Goal: Find specific page/section: Find specific page/section

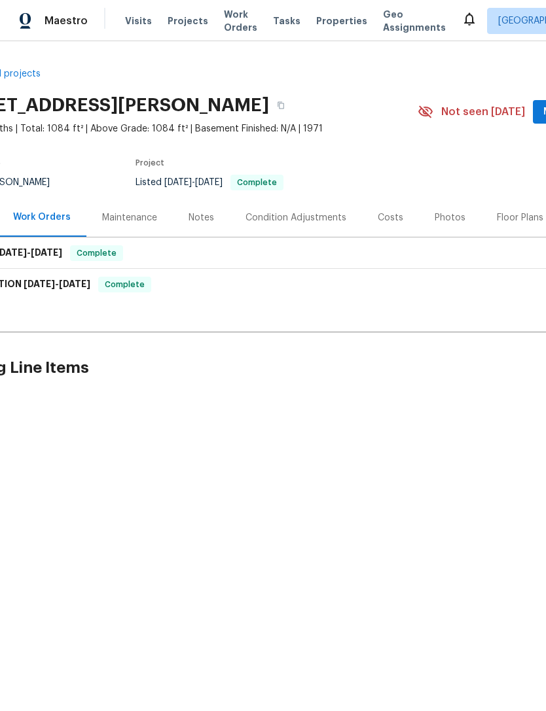
scroll to position [0, 190]
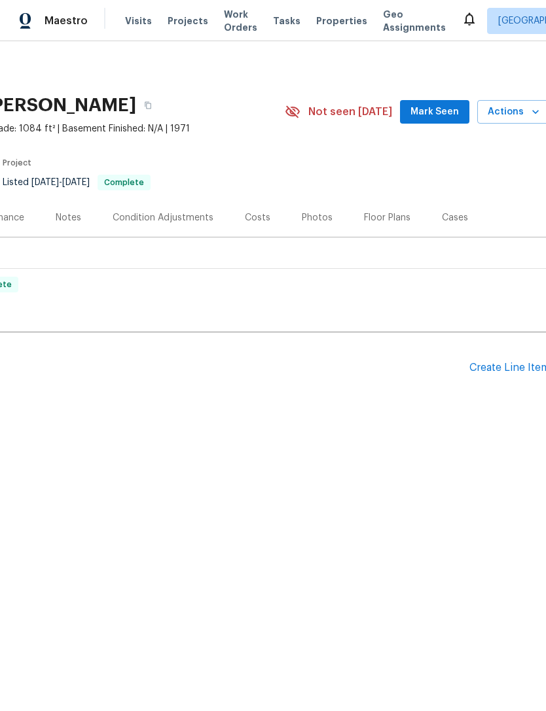
click at [436, 120] on button "Mark Seen" at bounding box center [434, 112] width 69 height 24
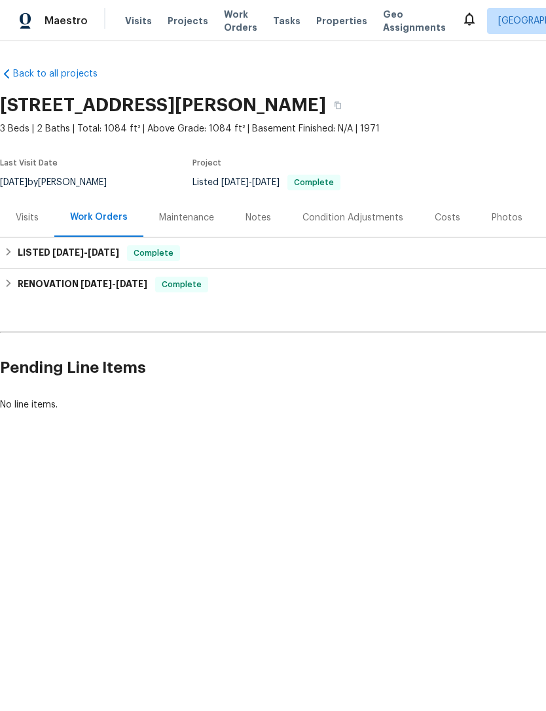
scroll to position [0, 0]
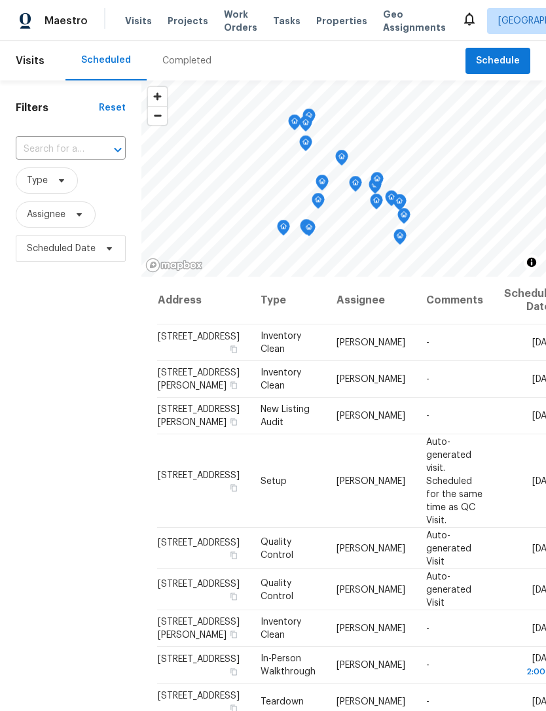
click at [317, 26] on span "Properties" at bounding box center [341, 20] width 51 height 13
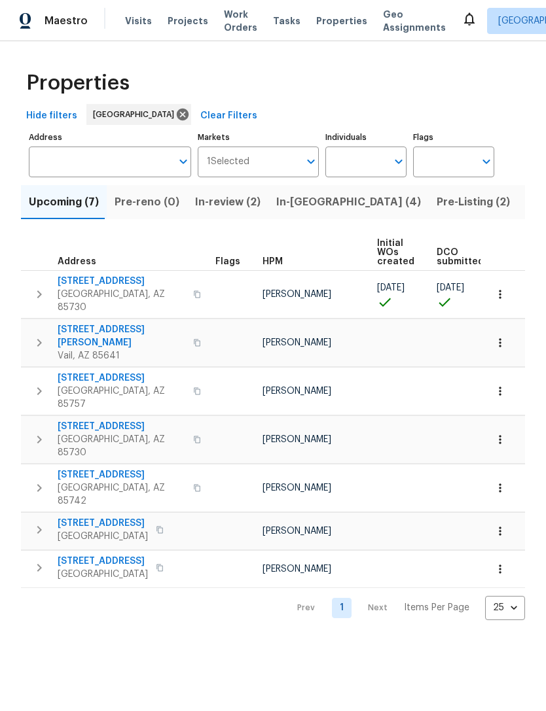
click at [366, 166] on input "Individuals" at bounding box center [355, 162] width 61 height 31
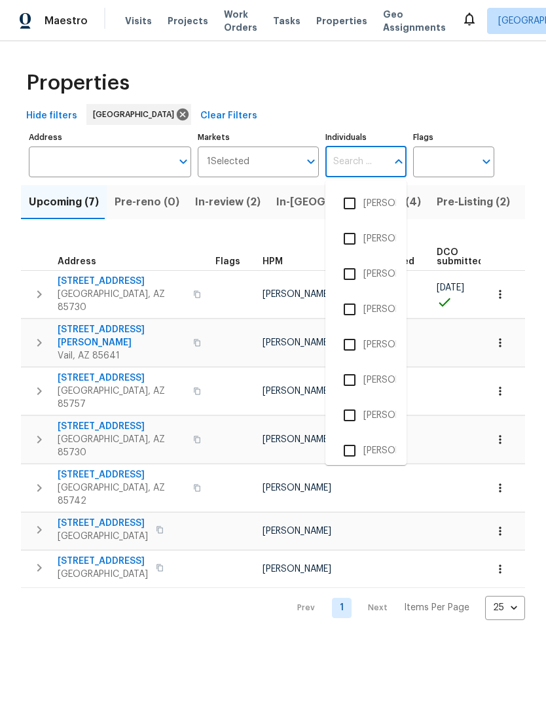
click at [243, 230] on div "Upcoming (7) Pre-reno (0) In-review (2) In-reno (4) Pre-Listing (2) Listed (23)…" at bounding box center [273, 398] width 504 height 443
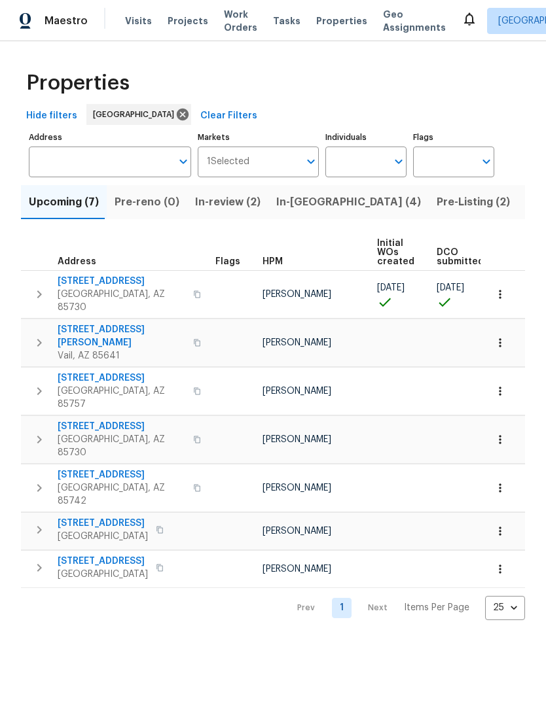
click at [436, 197] on span "Pre-Listing (2)" at bounding box center [472, 202] width 73 height 18
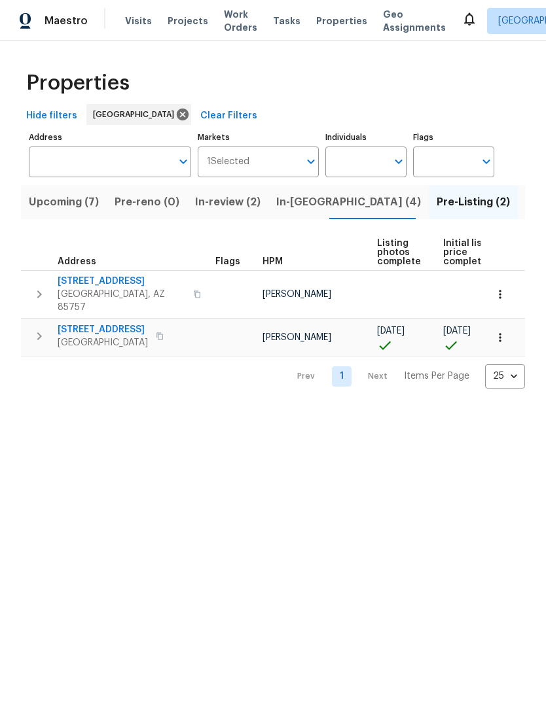
click at [500, 331] on icon "button" at bounding box center [499, 337] width 13 height 13
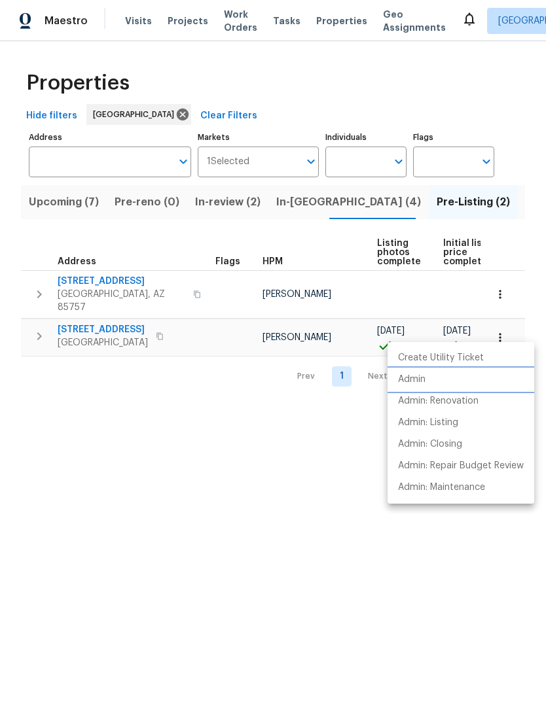
click at [419, 386] on p "Admin" at bounding box center [411, 380] width 27 height 14
